Goal: Feedback & Contribution: Submit feedback/report problem

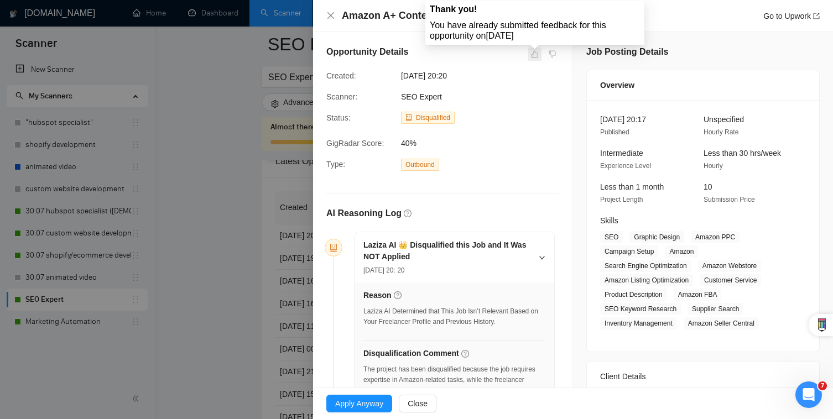
click at [530, 51] on span at bounding box center [534, 54] width 13 height 13
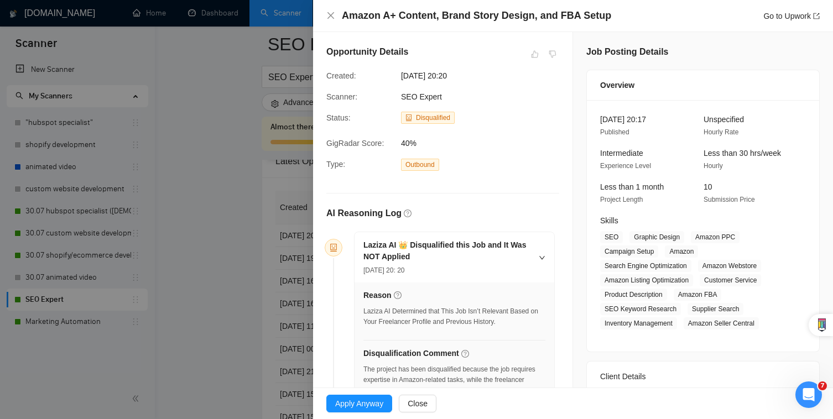
click at [339, 20] on div "Amazon A+ Content, Brand Story Design, and FBA Setup Go to Upwork" at bounding box center [572, 16] width 493 height 14
click at [335, 22] on div "Amazon A+ Content, Brand Story Design, and FBA Setup Go to Upwork" at bounding box center [572, 16] width 493 height 14
click at [335, 11] on div "Amazon A+ Content, Brand Story Design, and FBA Setup Go to Upwork" at bounding box center [572, 16] width 493 height 14
click at [330, 17] on icon "close" at bounding box center [330, 15] width 9 height 9
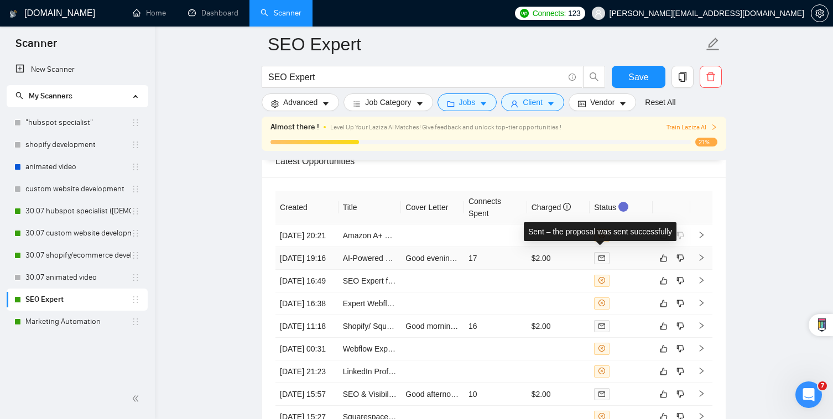
click at [603, 255] on icon "mail" at bounding box center [601, 258] width 7 height 7
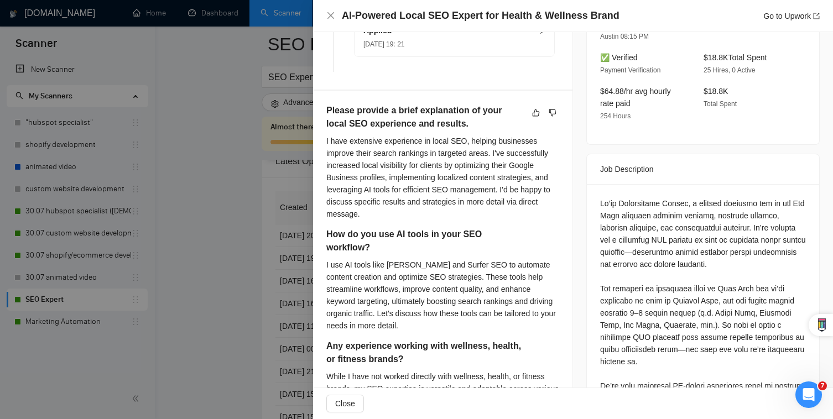
scroll to position [342, 0]
click at [288, 190] on div at bounding box center [416, 209] width 833 height 419
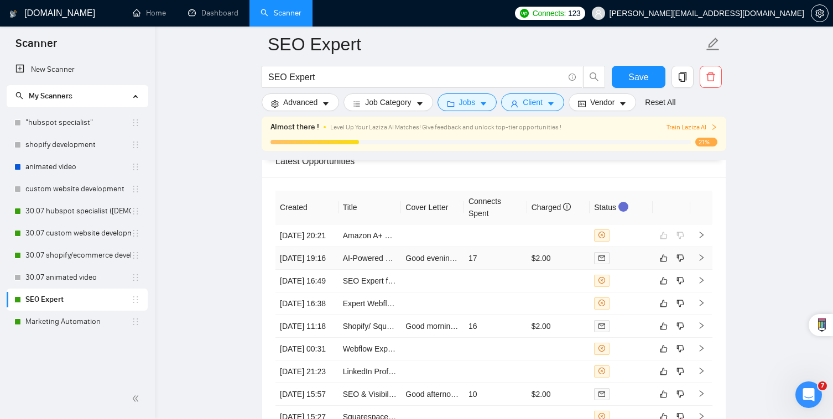
click at [389, 247] on td "AI-Powered Local SEO Expert for Health & Wellness Brand" at bounding box center [369, 258] width 63 height 23
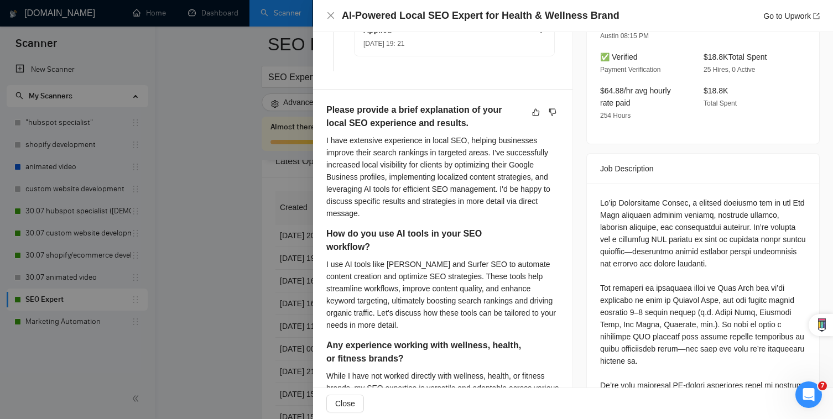
click at [300, 236] on div at bounding box center [416, 209] width 833 height 419
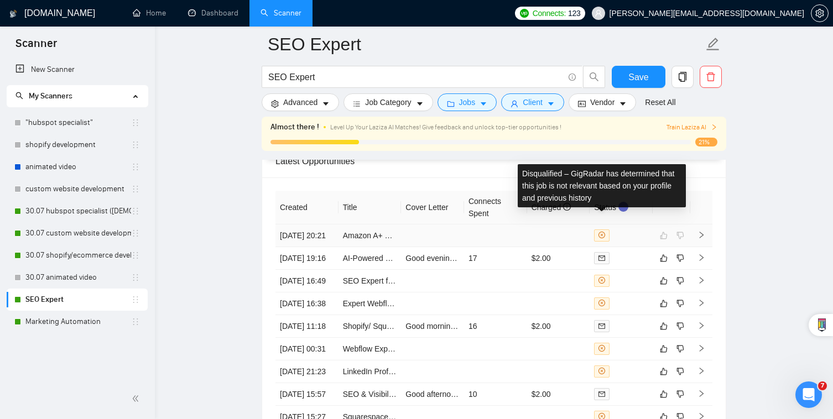
click at [599, 229] on span at bounding box center [601, 235] width 15 height 12
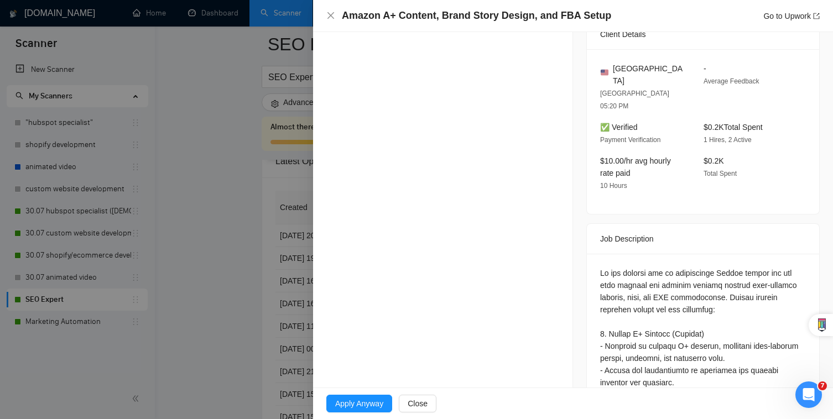
click at [277, 224] on div at bounding box center [416, 209] width 833 height 419
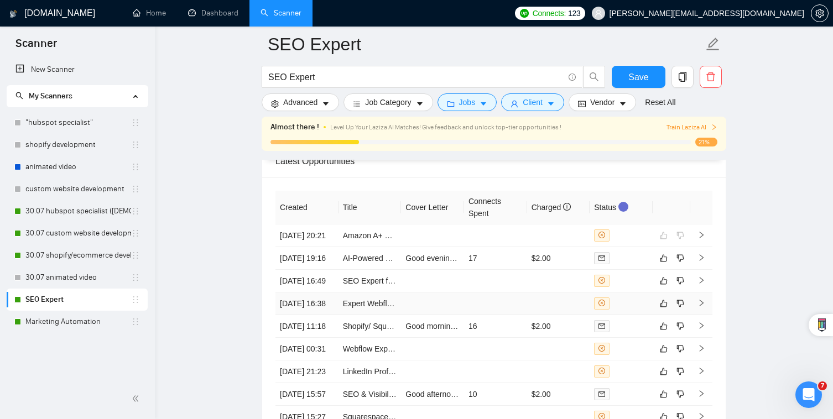
click at [443, 315] on td at bounding box center [432, 304] width 63 height 23
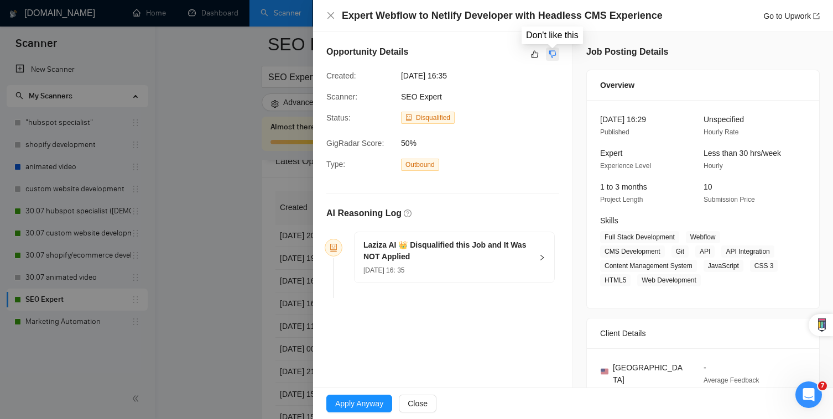
click at [551, 57] on icon "dislike" at bounding box center [553, 54] width 8 height 9
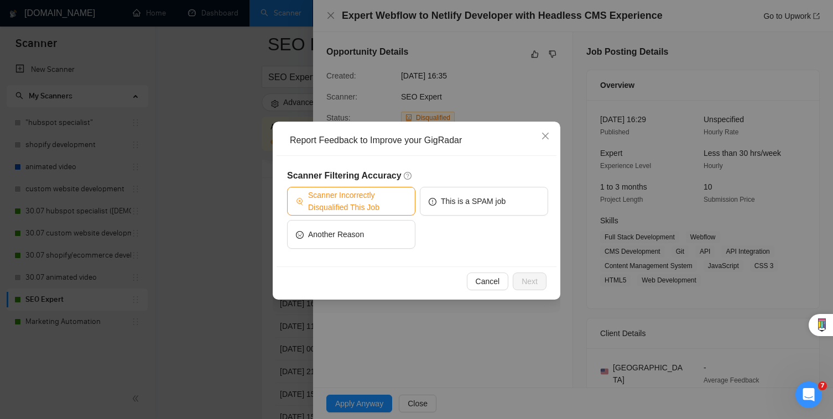
click at [363, 199] on span "Scanner Incorrectly Disqualified This Job" at bounding box center [357, 201] width 98 height 24
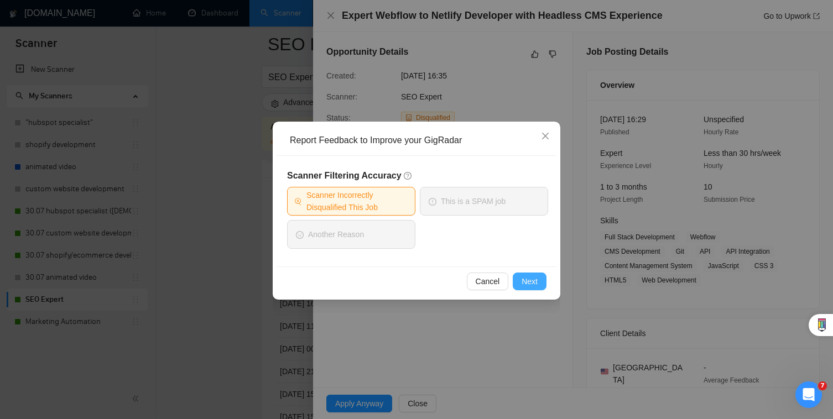
click at [518, 276] on button "Next" at bounding box center [530, 282] width 34 height 18
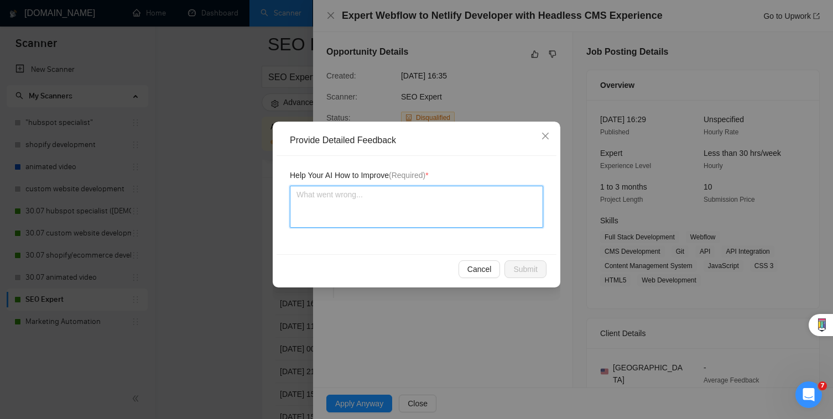
click at [450, 212] on textarea at bounding box center [416, 207] width 253 height 42
type textarea "T"
type textarea "Th"
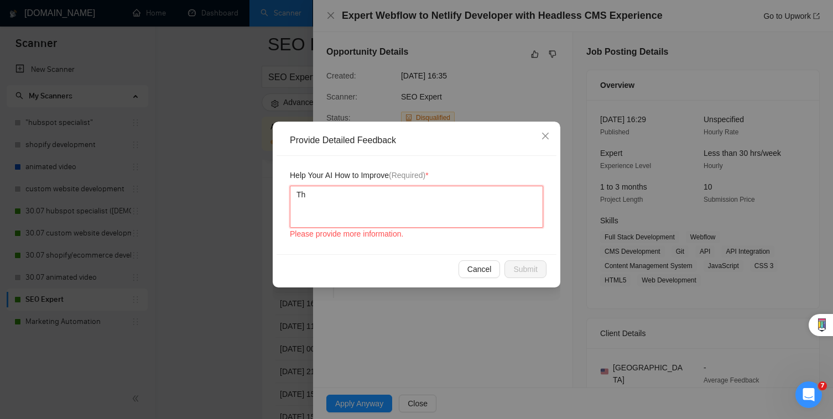
type textarea "The"
type textarea "Th"
type textarea "This"
type textarea "This s"
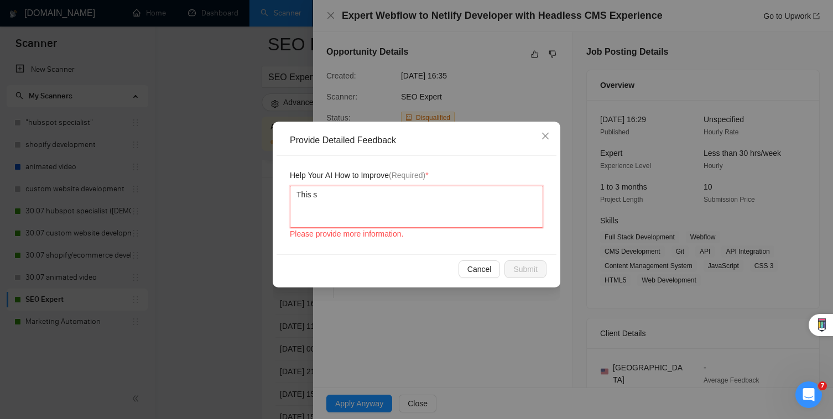
type textarea "This sh"
type textarea "This sho"
type textarea "This shou"
type textarea "This shoul"
type textarea "This should"
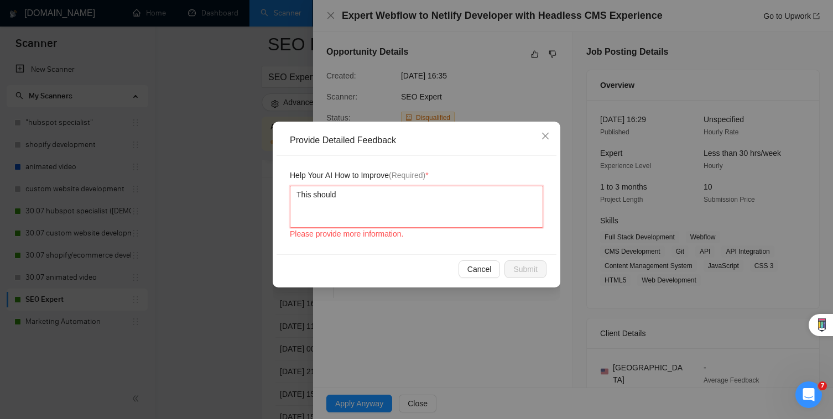
type textarea "This should"
type textarea "This should b"
type textarea "This should be"
type textarea "This should be q"
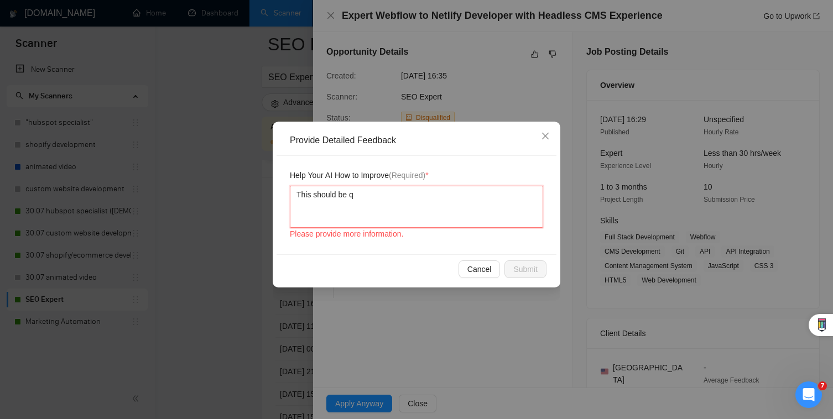
type textarea "This should be qu"
type textarea "This should be qua"
type textarea "This should be qual"
type textarea "This should be quali"
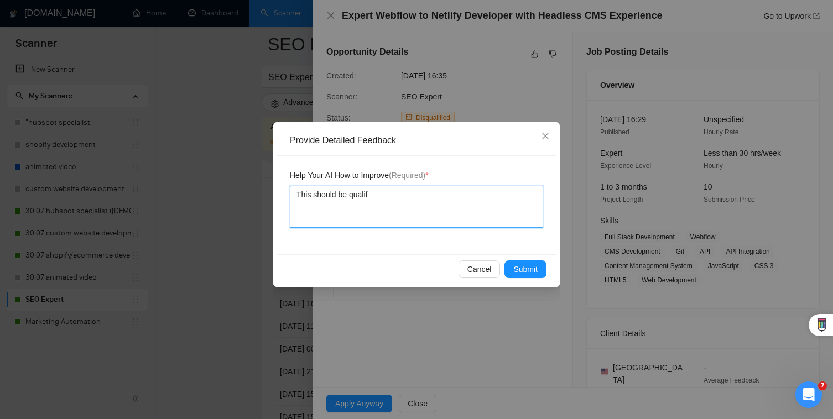
type textarea "This should be qualifi"
type textarea "This should be qualifie"
type textarea "This should be qualified"
click at [508, 286] on div "Provide Detailed Feedback Help Your AI How to Improve (Required) * This should …" at bounding box center [417, 205] width 288 height 166
click at [511, 274] on button "Submit" at bounding box center [525, 269] width 42 height 18
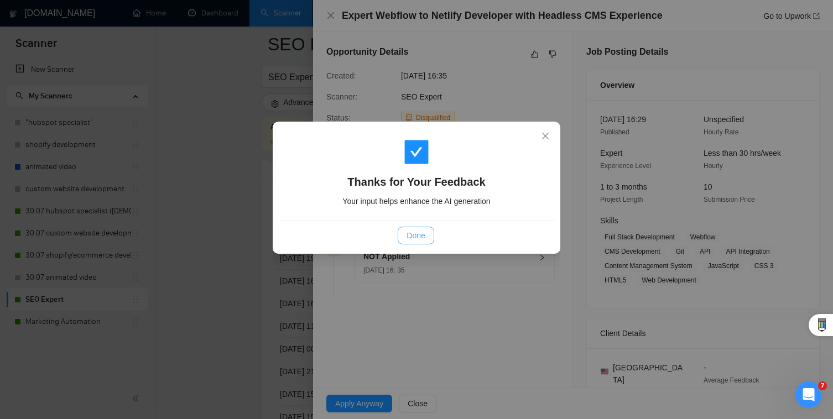
click at [418, 238] on span "Done" at bounding box center [415, 235] width 18 height 12
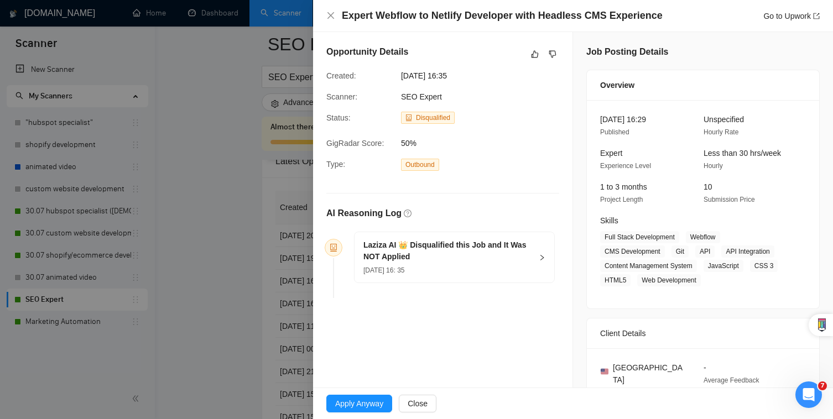
click at [279, 288] on div at bounding box center [416, 209] width 833 height 419
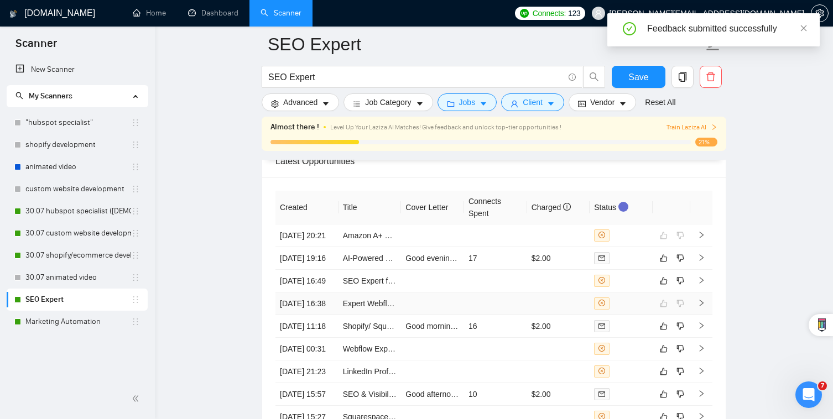
click at [439, 315] on td at bounding box center [432, 304] width 63 height 23
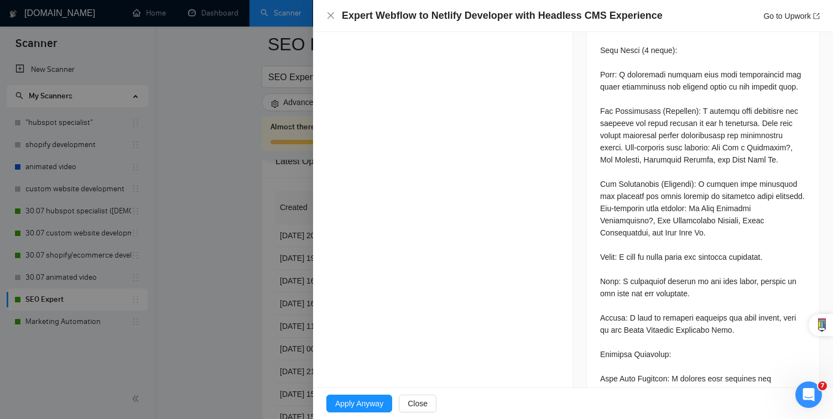
scroll to position [1047, 0]
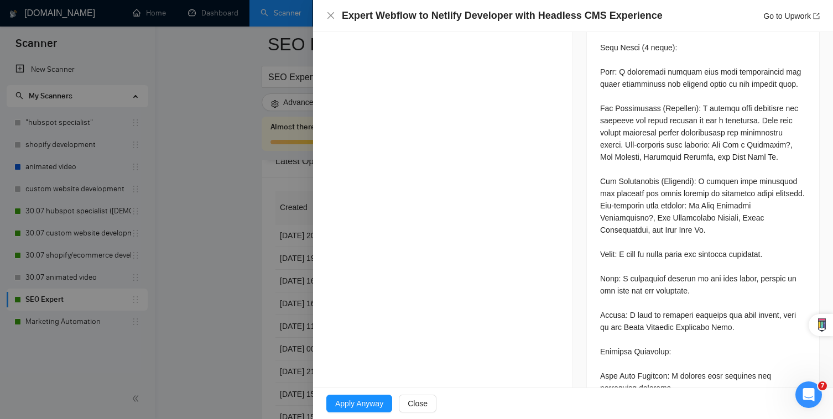
click at [190, 264] on div at bounding box center [416, 209] width 833 height 419
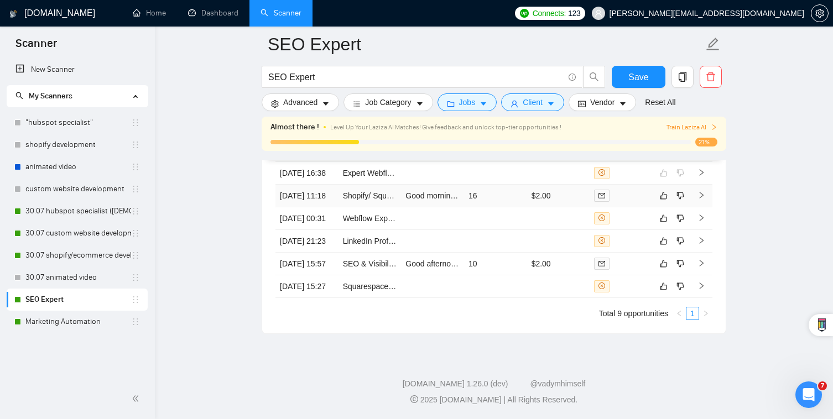
scroll to position [2872, 0]
click at [334, 230] on td "[DATE] 00:31" at bounding box center [306, 218] width 63 height 23
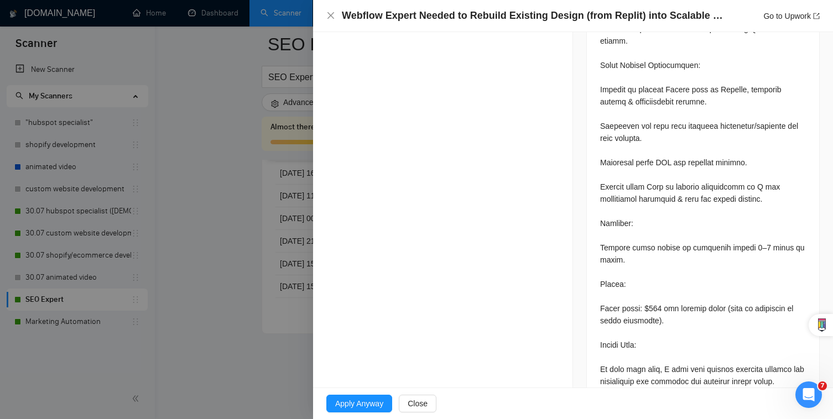
click at [169, 213] on div at bounding box center [416, 209] width 833 height 419
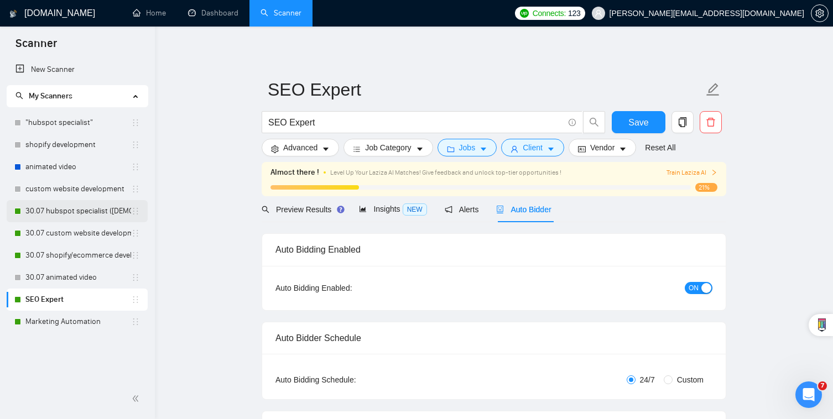
click at [95, 220] on link "30.07 hubspot specialist ([DEMOGRAPHIC_DATA] - not for residents)" at bounding box center [78, 211] width 106 height 22
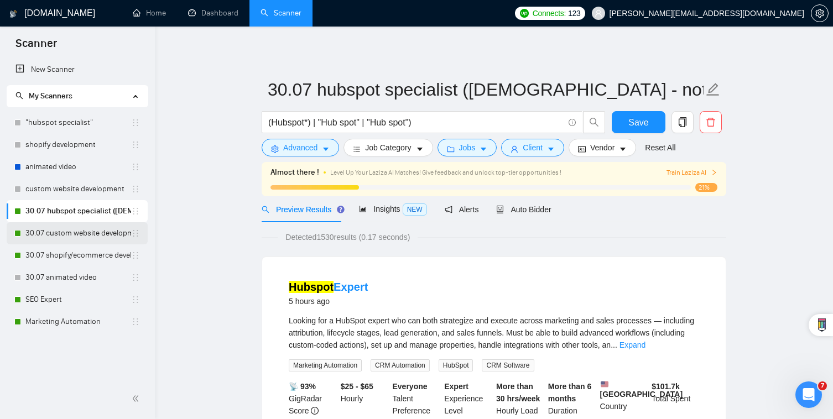
click at [96, 228] on link "30.07 custom website development" at bounding box center [78, 233] width 106 height 22
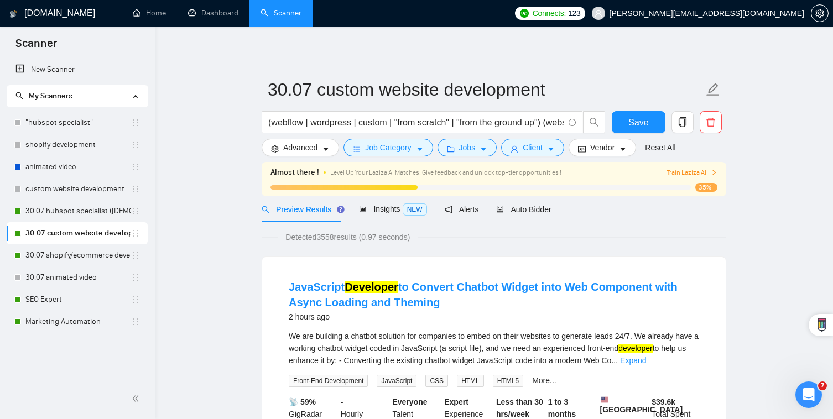
click at [101, 242] on link "30.07 custom website development" at bounding box center [78, 233] width 106 height 22
click at [109, 257] on link "30.07 shopify/ecommerce development (worldwide)" at bounding box center [78, 255] width 106 height 22
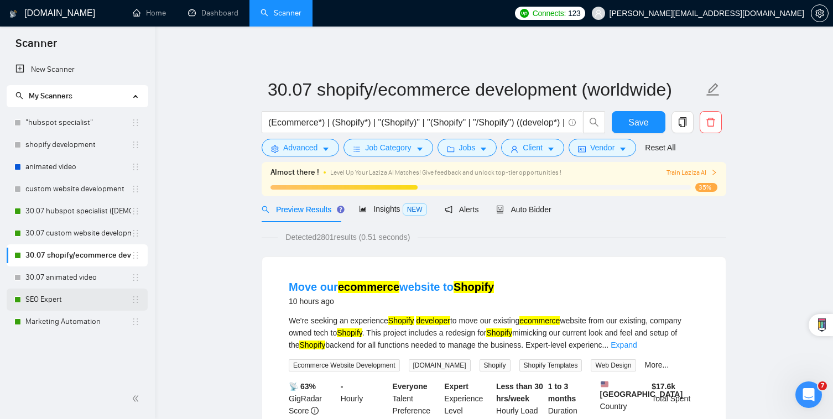
click at [109, 300] on link "SEO Expert" at bounding box center [78, 300] width 106 height 22
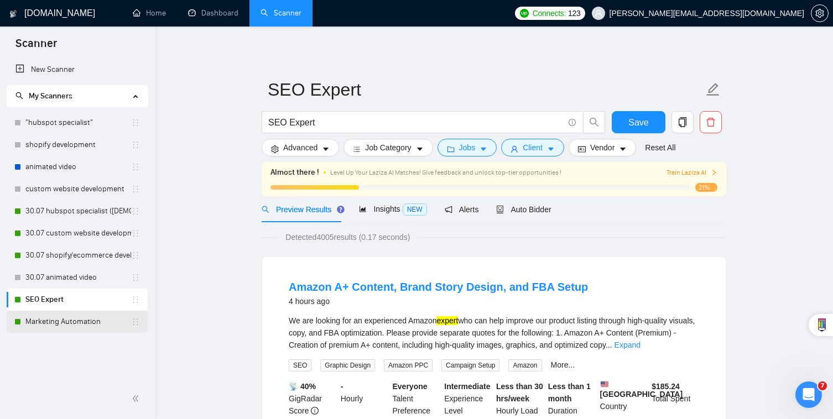
click at [103, 326] on link "Marketing Automation" at bounding box center [78, 322] width 106 height 22
